Goal: Task Accomplishment & Management: Manage account settings

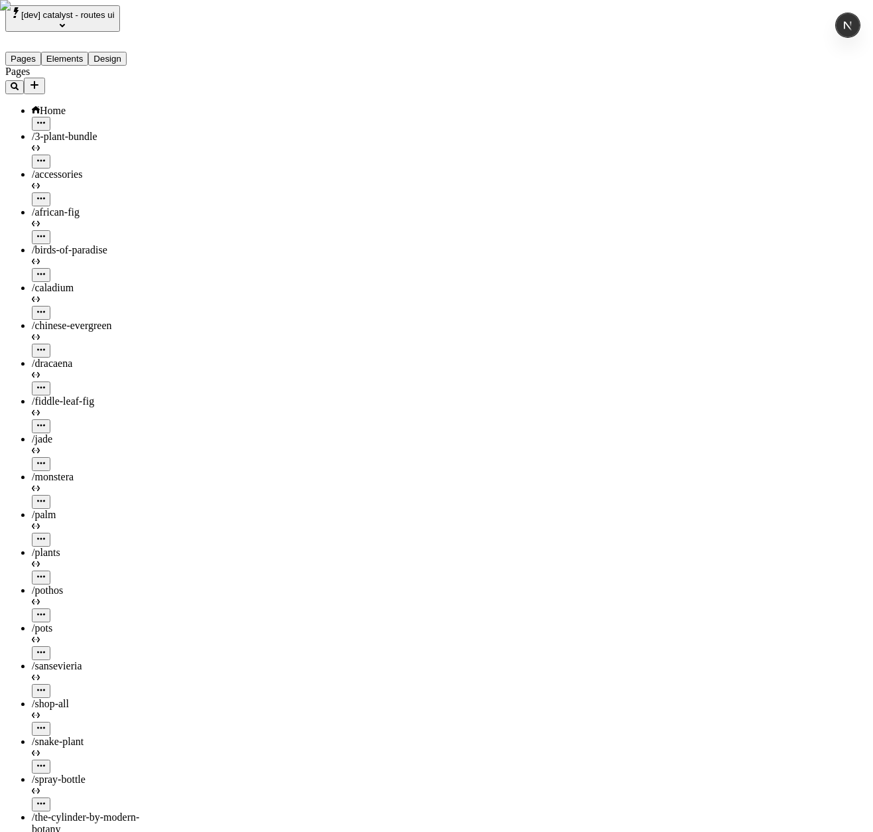
click at [114, 16] on span "[dev] catalyst - routes ui" at bounding box center [68, 15] width 94 height 10
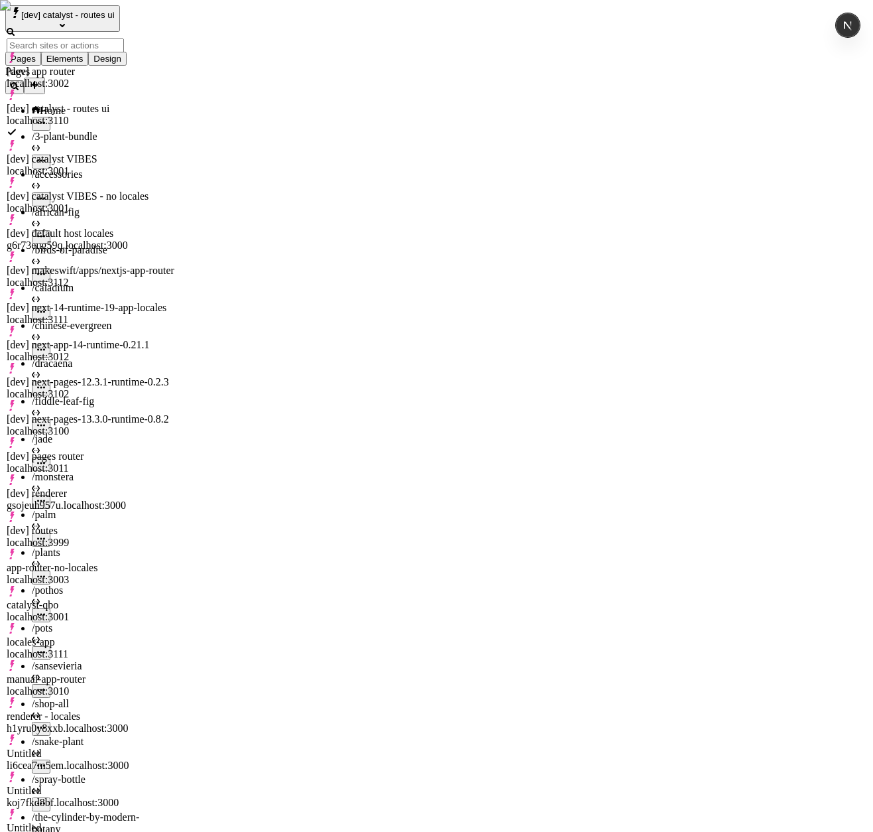
scroll to position [322, 0]
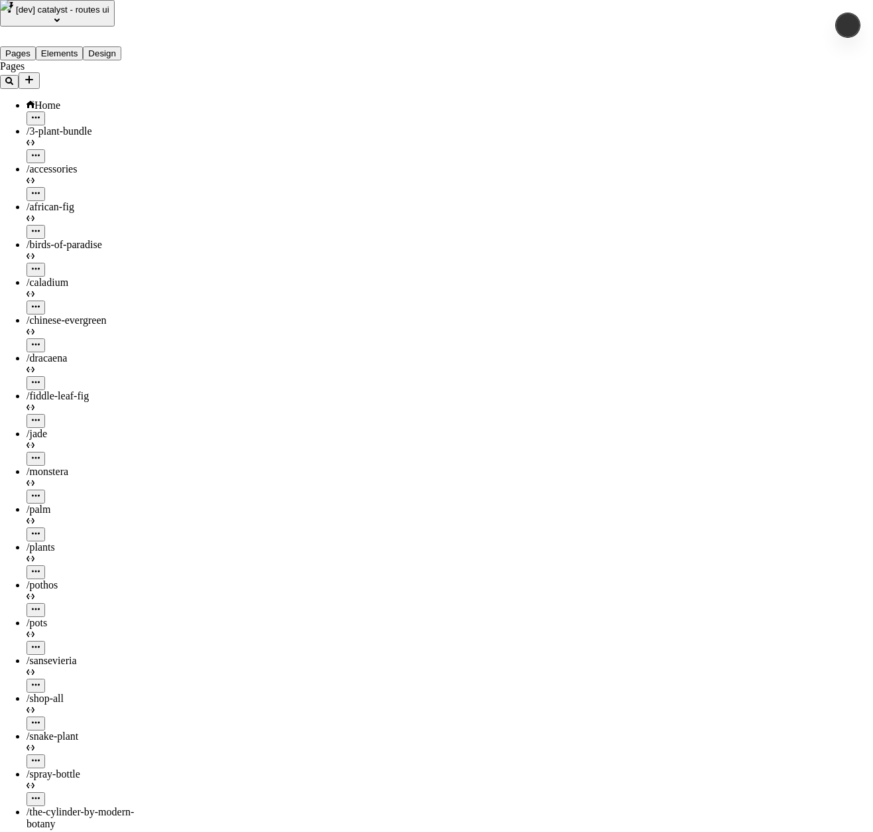
click at [685, 232] on span "Files" at bounding box center [674, 234] width 21 height 11
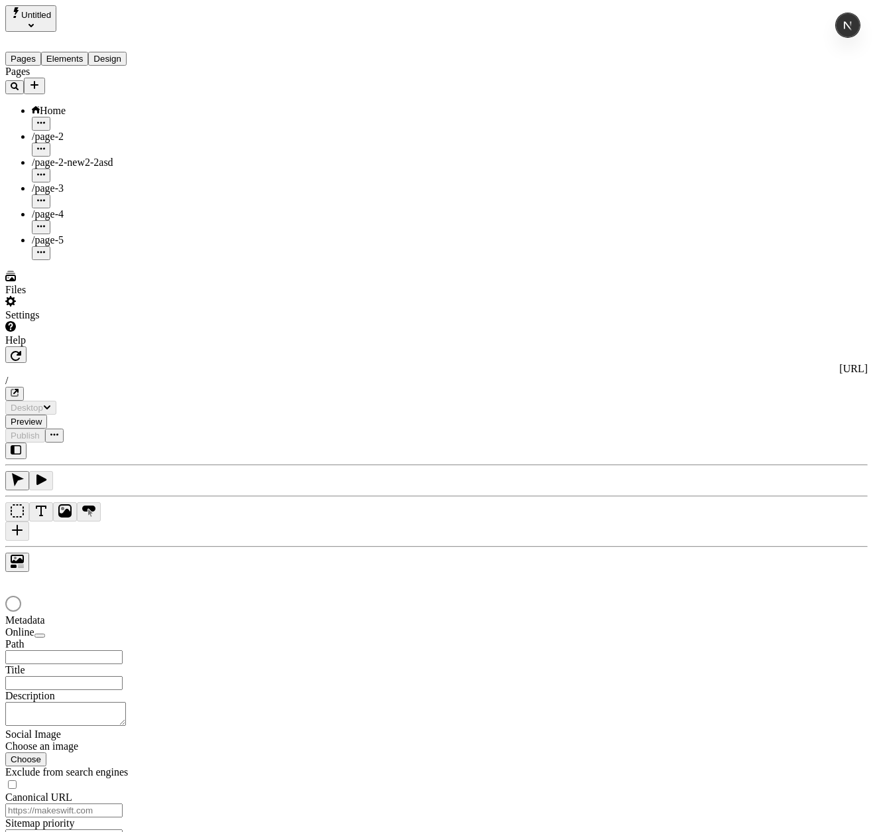
type input "/"
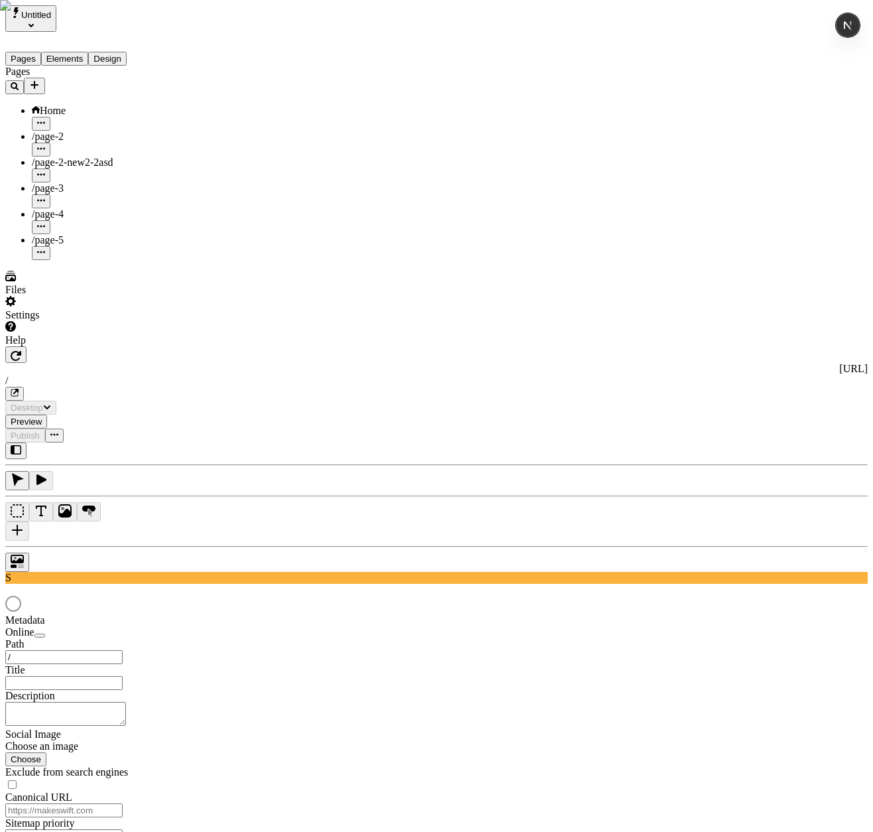
click at [34, 23] on icon "Select site" at bounding box center [31, 25] width 5 height 5
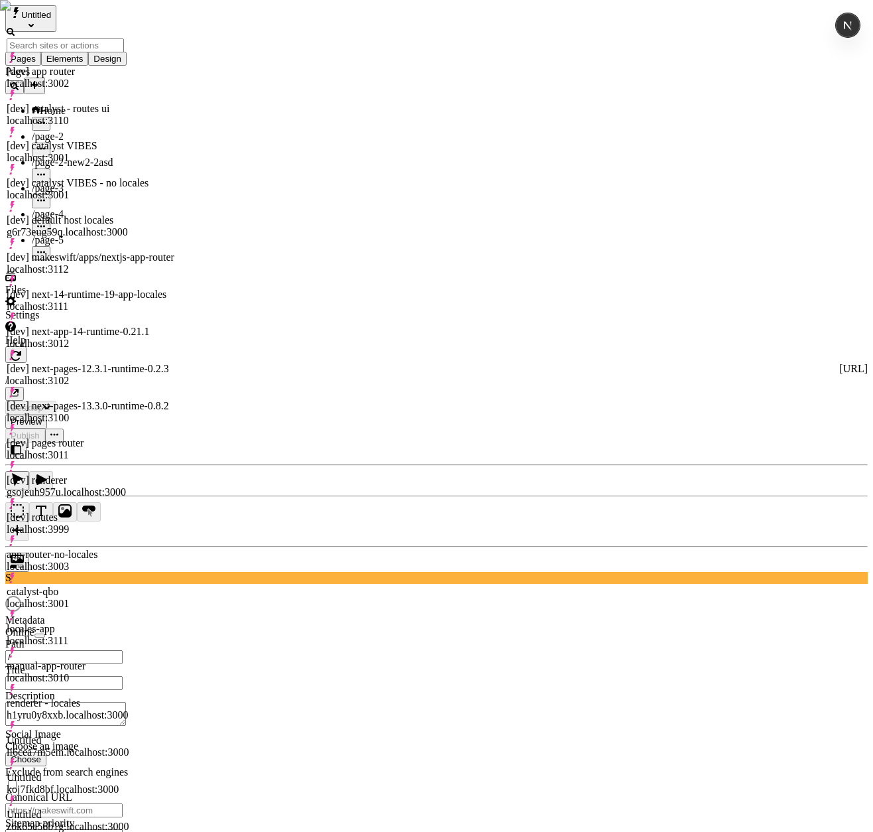
click at [113, 103] on div "[dev] catalyst - routes ui" at bounding box center [92, 109] width 170 height 12
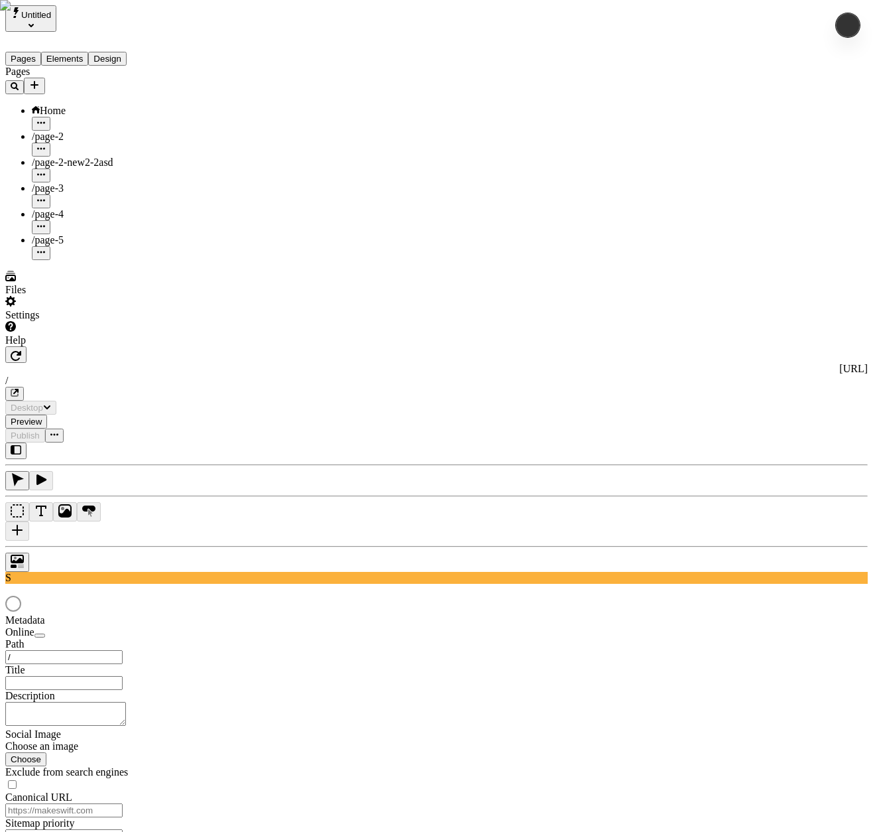
click at [44, 296] on div "Files" at bounding box center [84, 283] width 159 height 25
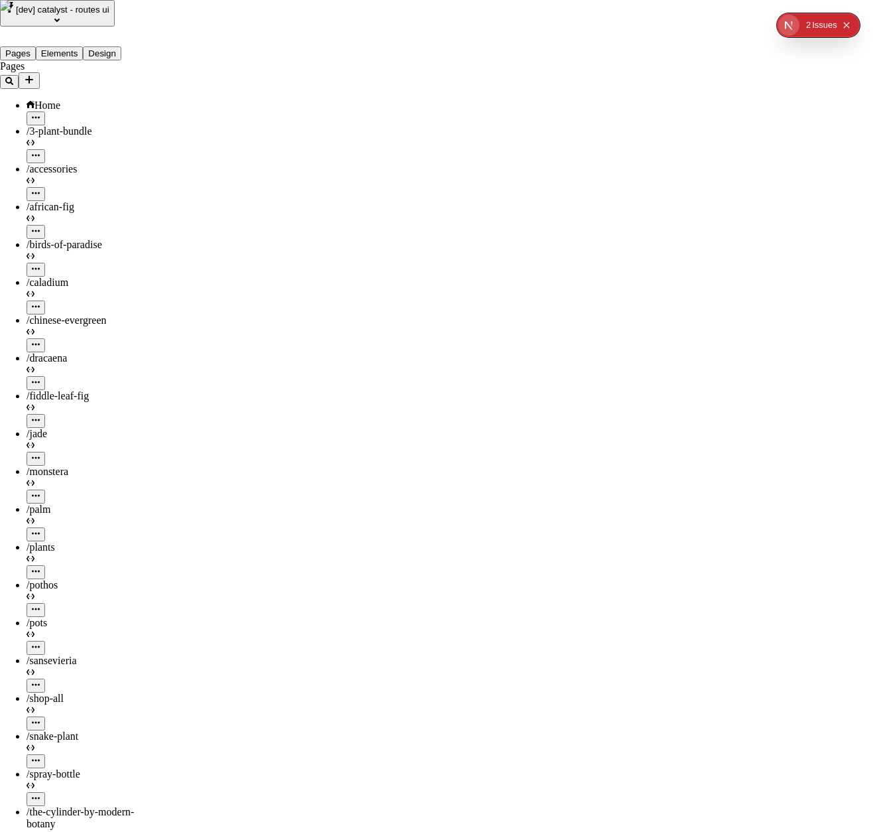
scroll to position [365, 0]
click at [460, 654] on span "Delete" at bounding box center [446, 659] width 28 height 11
